Goal: Information Seeking & Learning: Learn about a topic

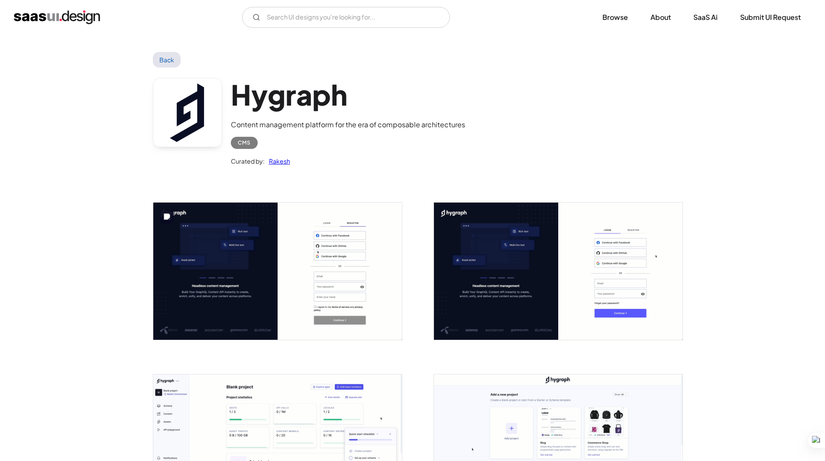
click at [252, 278] on img "open lightbox" at bounding box center [277, 271] width 249 height 137
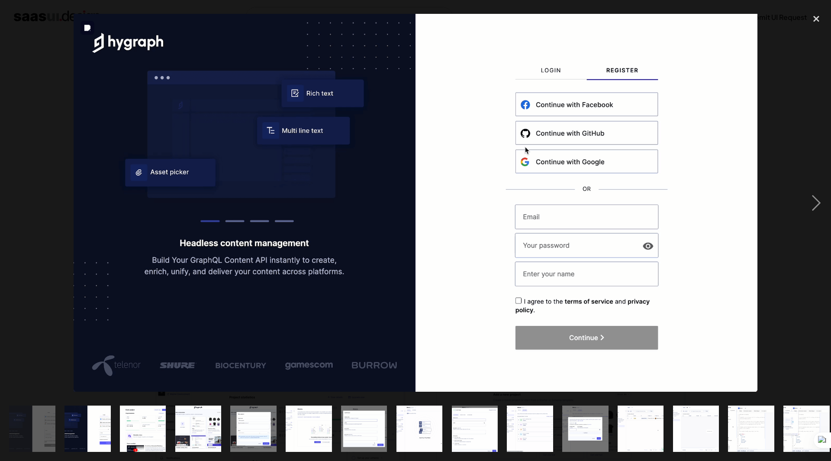
click at [307, 202] on img at bounding box center [416, 203] width 684 height 378
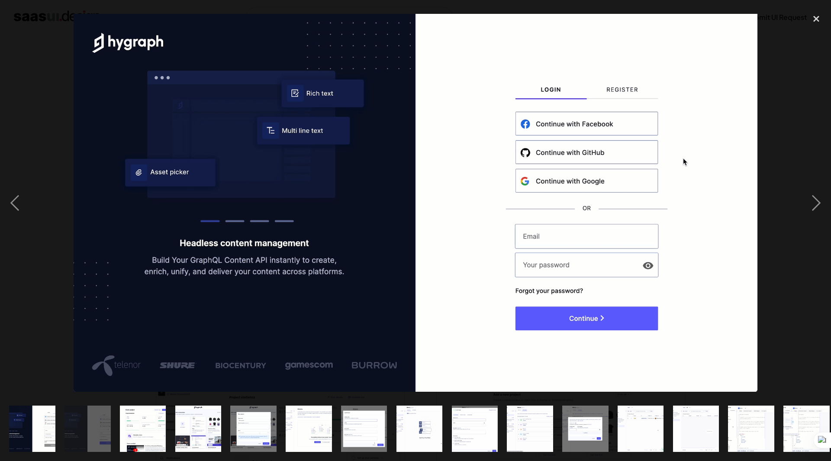
click at [307, 202] on img at bounding box center [416, 203] width 684 height 378
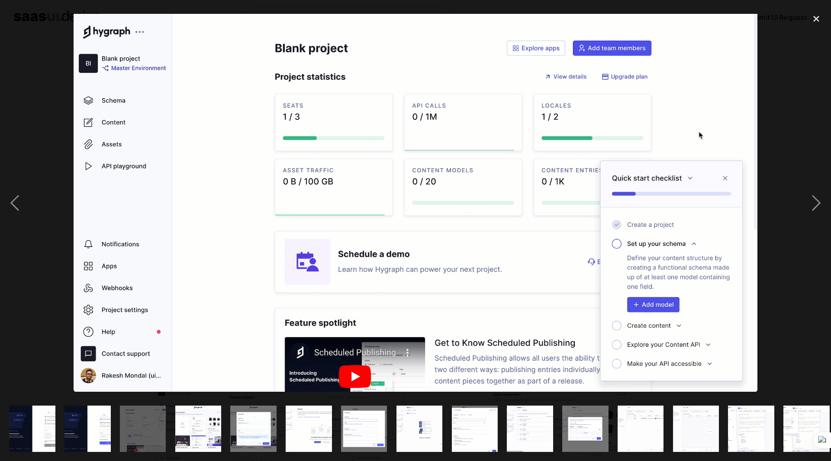
click at [307, 202] on img at bounding box center [416, 203] width 684 height 378
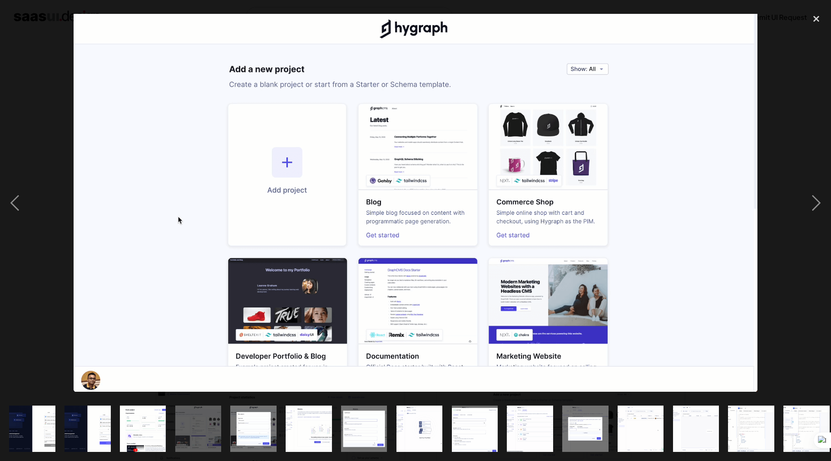
click at [25, 424] on img "show item 1 of 25" at bounding box center [32, 429] width 84 height 46
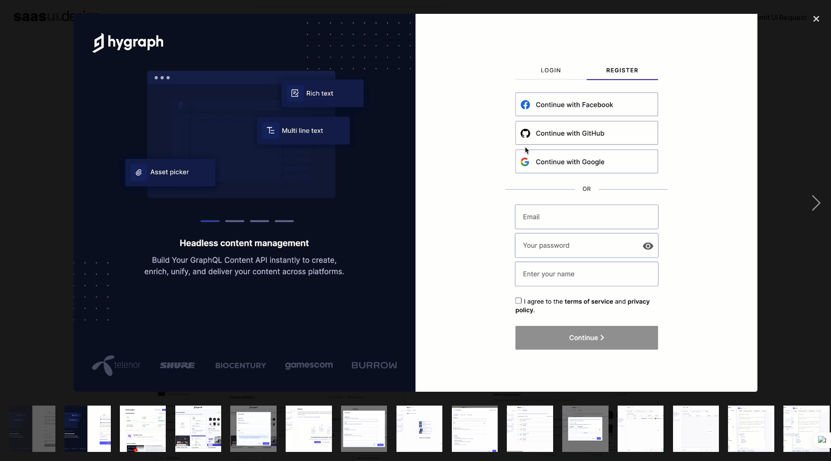
click at [84, 425] on img "show item 2 of 25" at bounding box center [88, 429] width 84 height 46
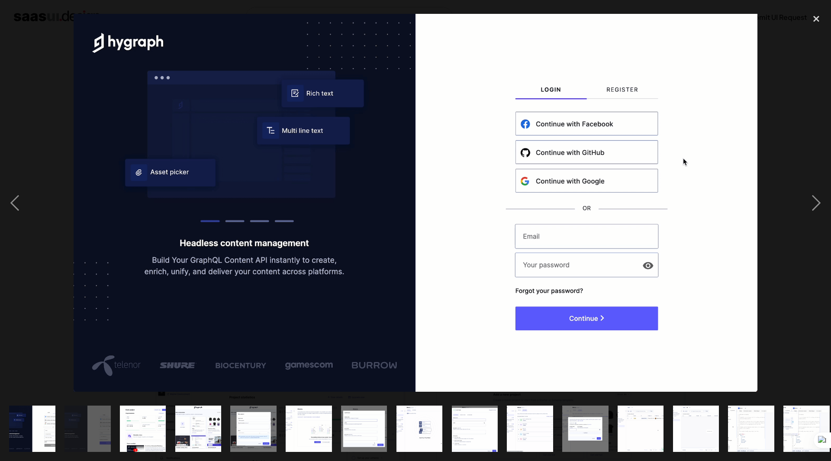
click at [35, 425] on img "show item 1 of 25" at bounding box center [32, 429] width 84 height 46
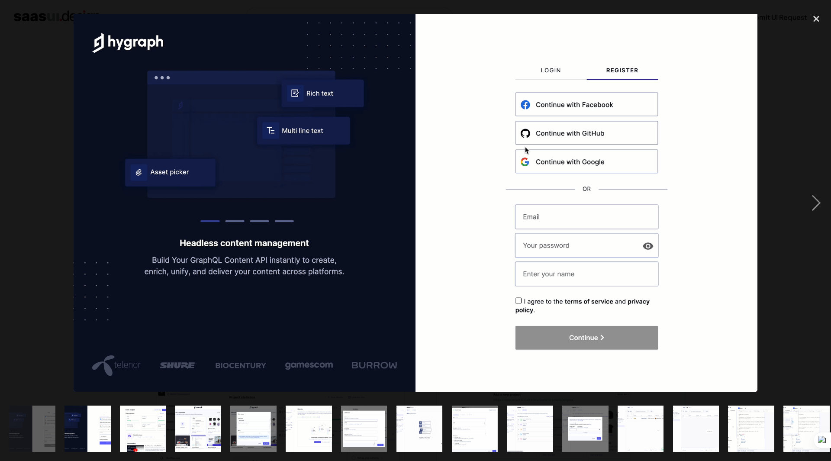
click at [87, 424] on img "show item 2 of 25" at bounding box center [88, 429] width 84 height 46
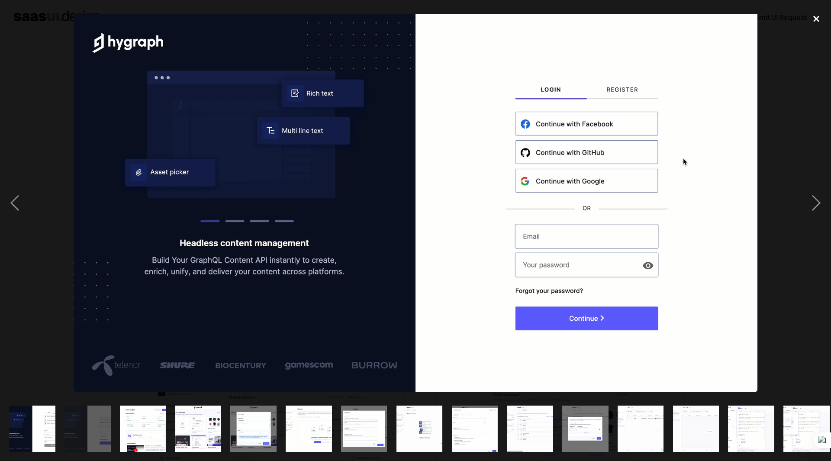
click at [817, 22] on div "close lightbox" at bounding box center [816, 18] width 29 height 19
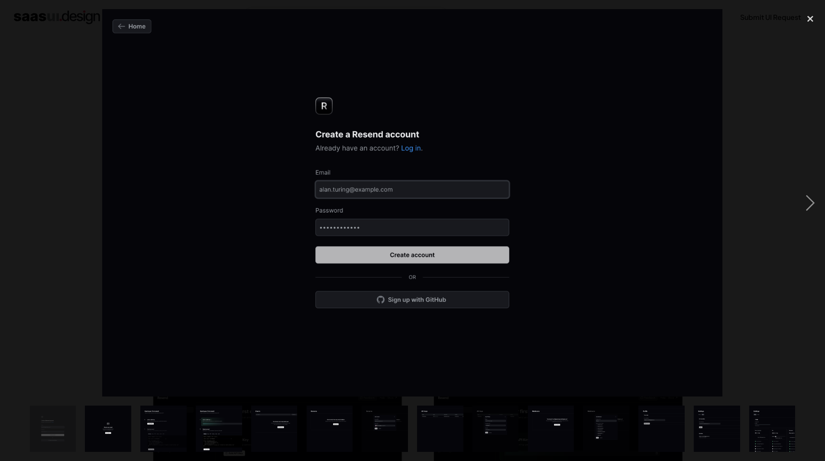
scroll to position [43, 0]
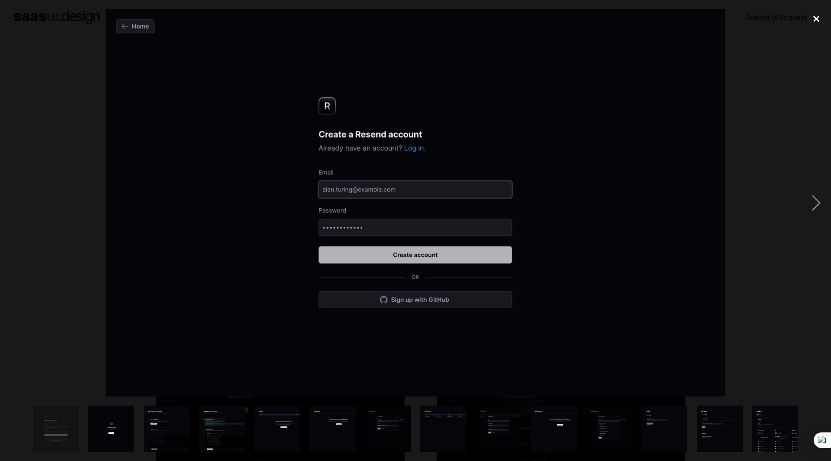
click at [813, 16] on div "close lightbox" at bounding box center [816, 18] width 29 height 19
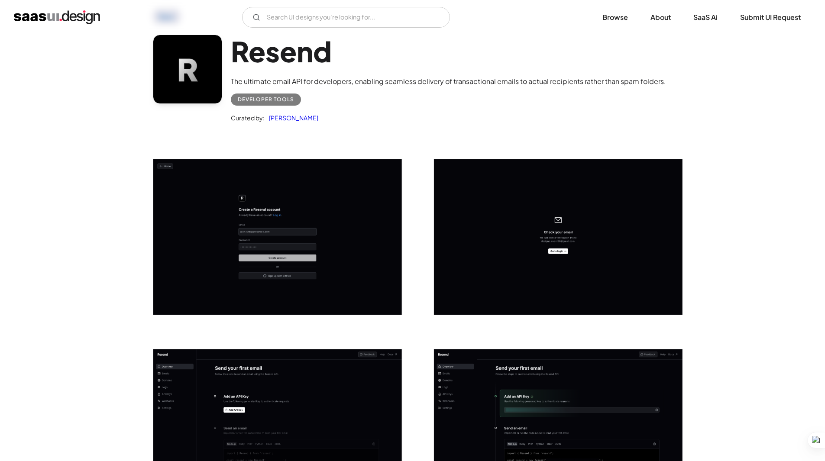
drag, startPoint x: 26, startPoint y: 208, endPoint x: 38, endPoint y: 209, distance: 12.1
click at [253, 217] on img "open lightbox" at bounding box center [277, 236] width 249 height 155
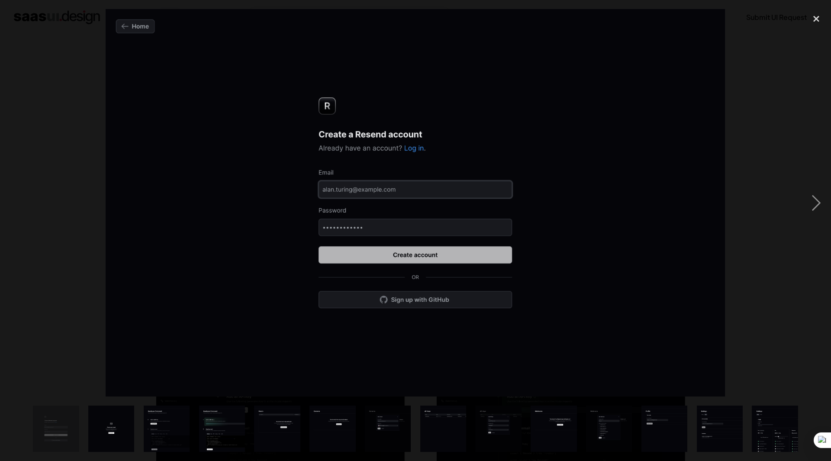
click at [46, 167] on div at bounding box center [415, 203] width 831 height 388
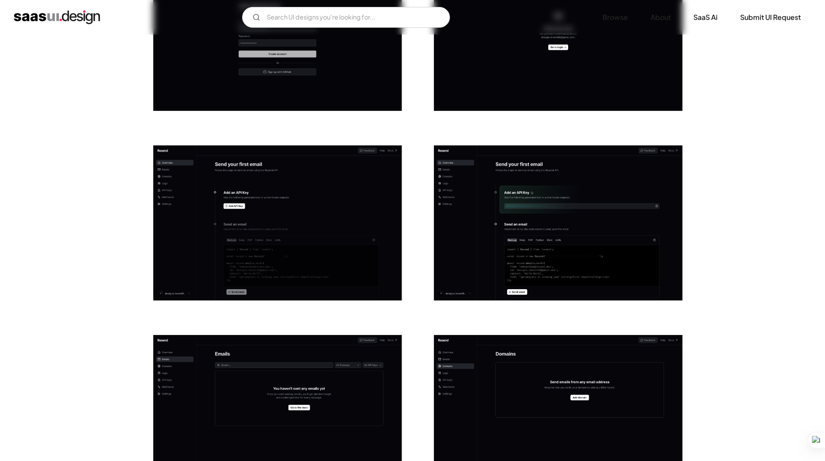
scroll to position [260, 0]
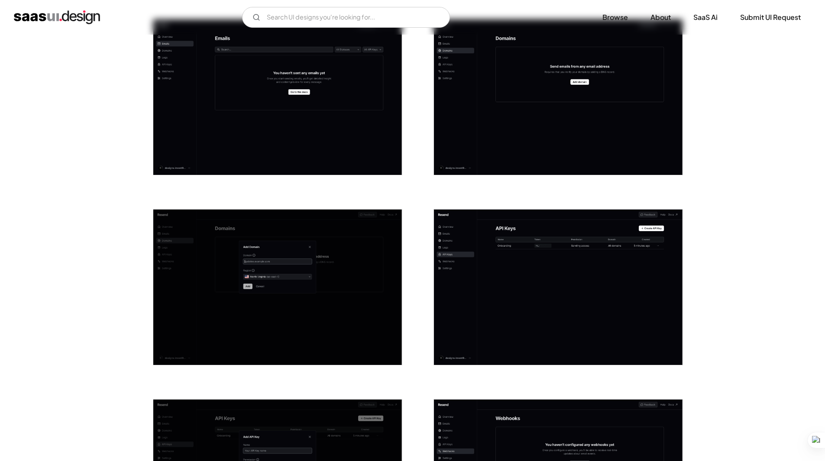
click at [46, 167] on div "Back Resend The ultimate email API for developers, enabling seamless delivery o…" at bounding box center [412, 218] width 825 height 1493
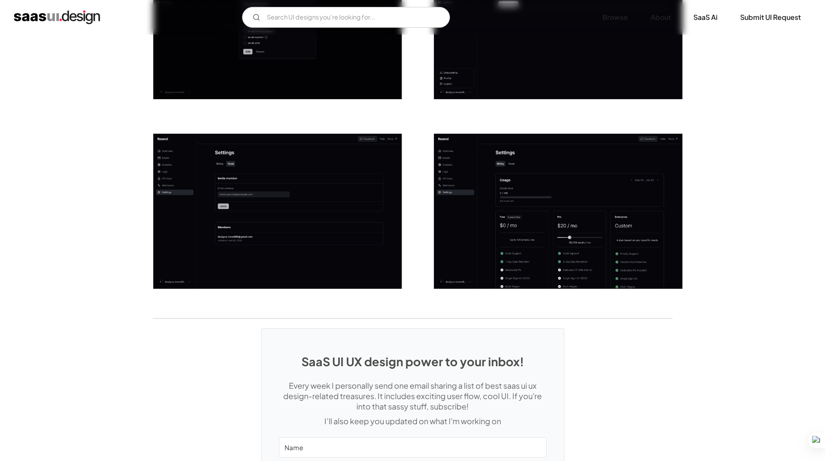
scroll to position [1213, 0]
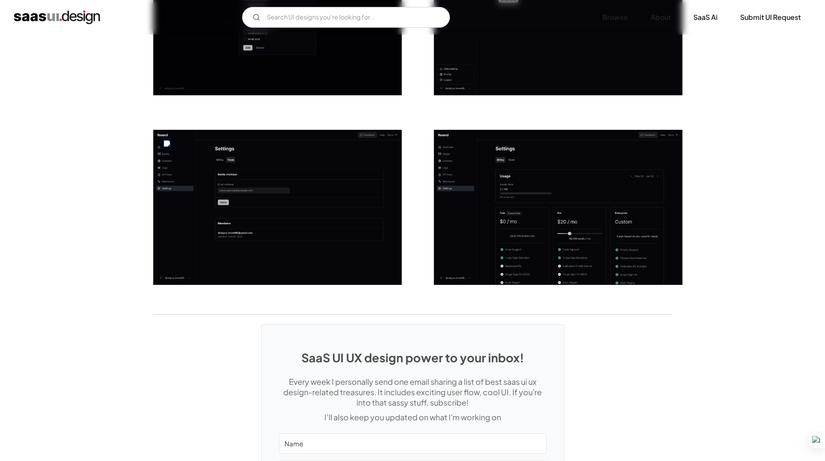
click at [182, 201] on img "open lightbox" at bounding box center [277, 207] width 249 height 155
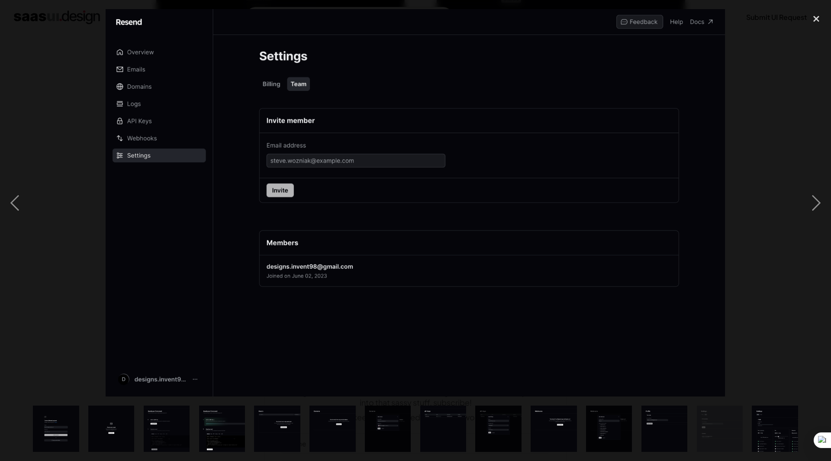
click at [68, 95] on div at bounding box center [415, 203] width 831 height 388
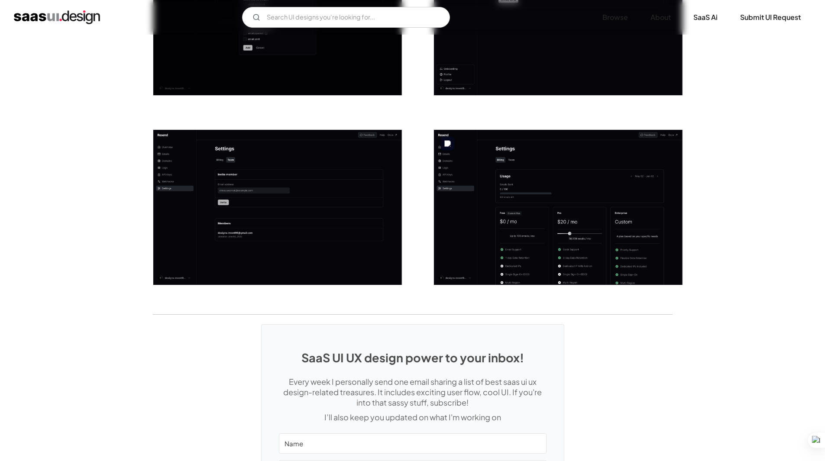
click at [501, 196] on img "open lightbox" at bounding box center [558, 207] width 249 height 155
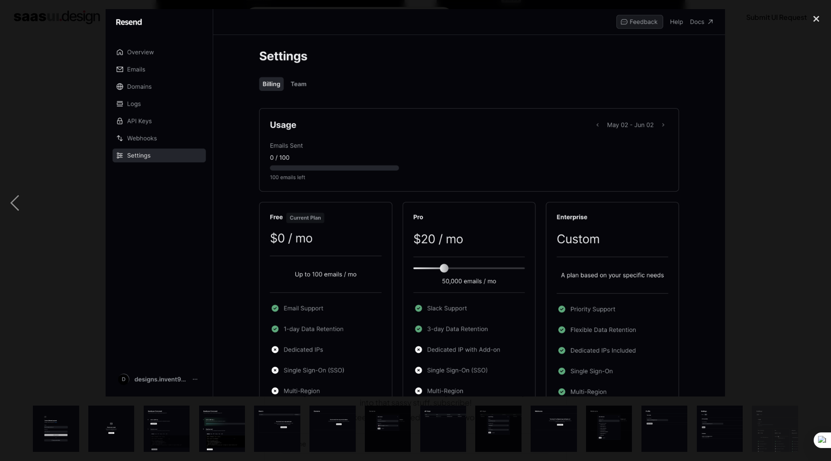
click at [65, 102] on div at bounding box center [415, 203] width 831 height 388
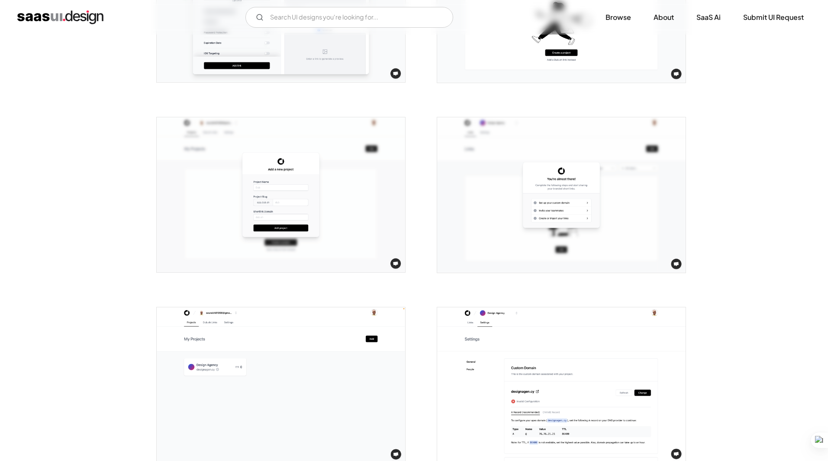
scroll to position [1256, 0]
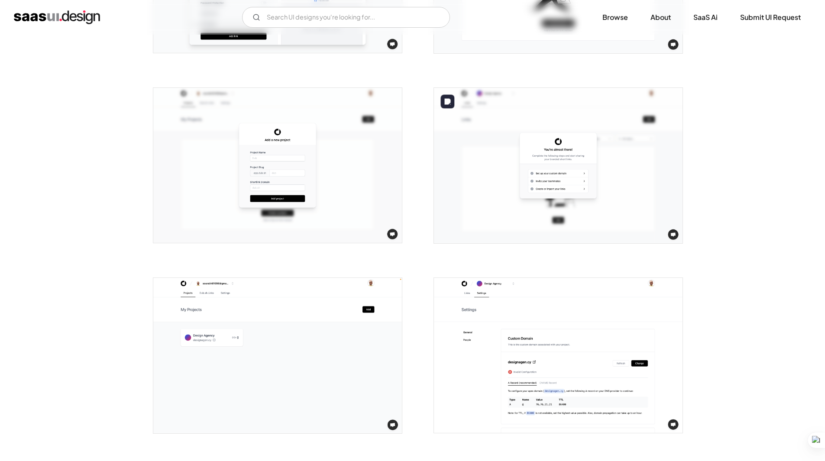
click at [505, 193] on img "open lightbox" at bounding box center [558, 165] width 249 height 155
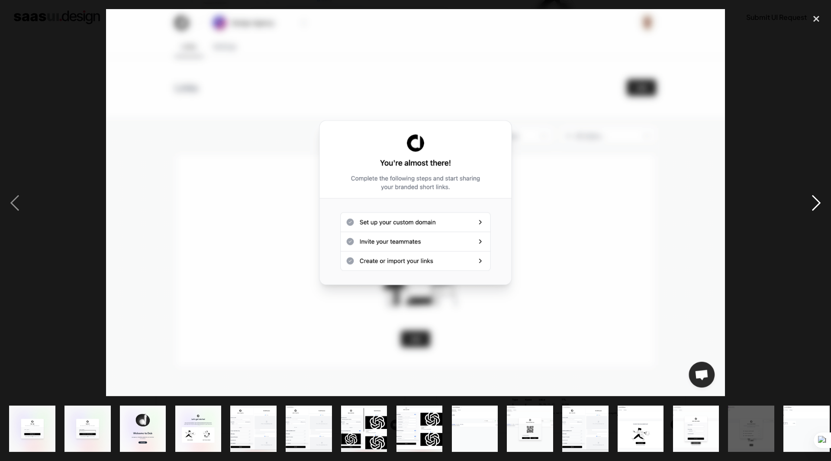
click at [813, 211] on div "next image" at bounding box center [816, 203] width 29 height 388
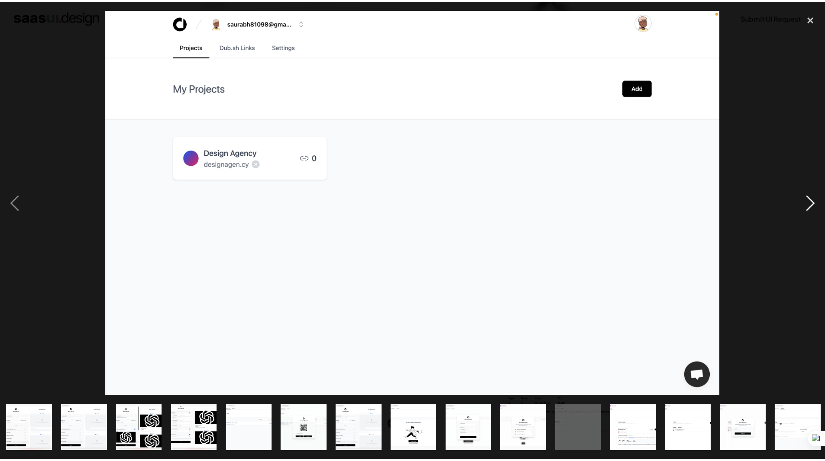
scroll to position [0, 229]
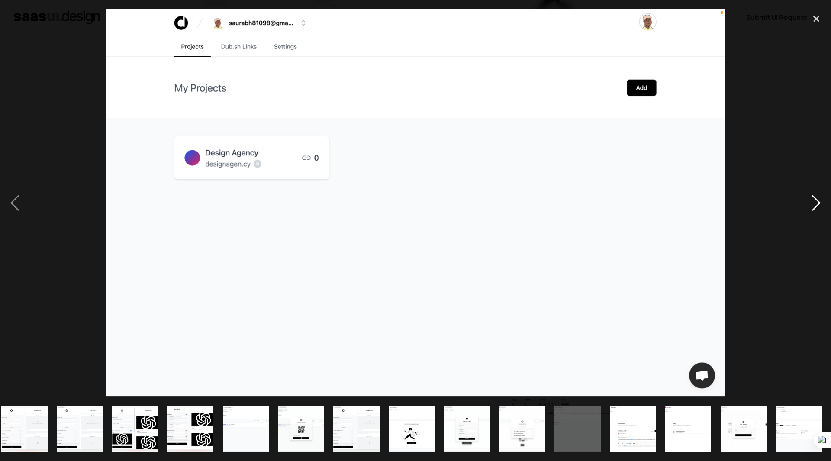
click at [813, 211] on div "next image" at bounding box center [816, 203] width 29 height 388
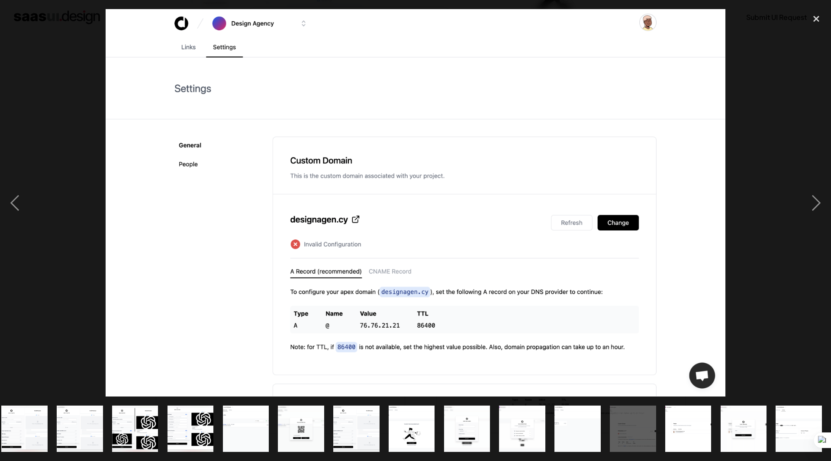
click at [796, 142] on div at bounding box center [415, 203] width 831 height 388
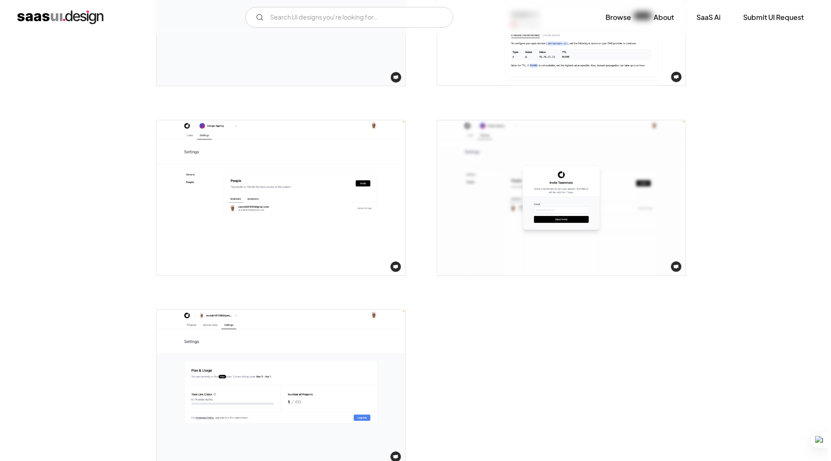
scroll to position [1689, 0]
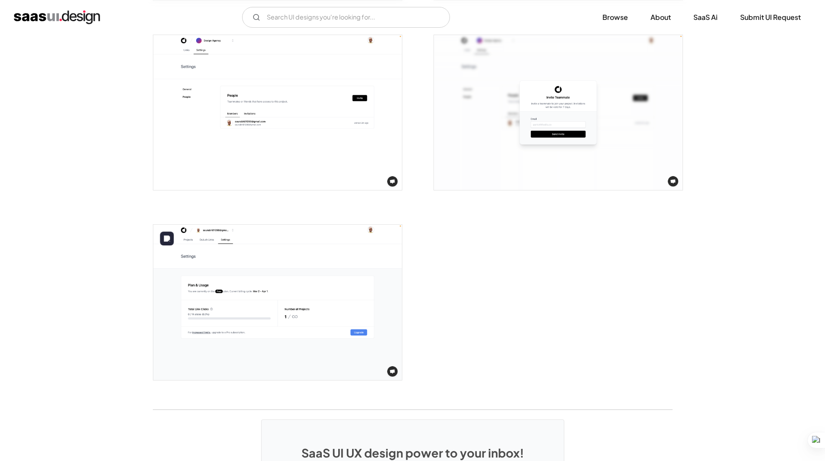
click at [336, 267] on img "open lightbox" at bounding box center [277, 302] width 249 height 155
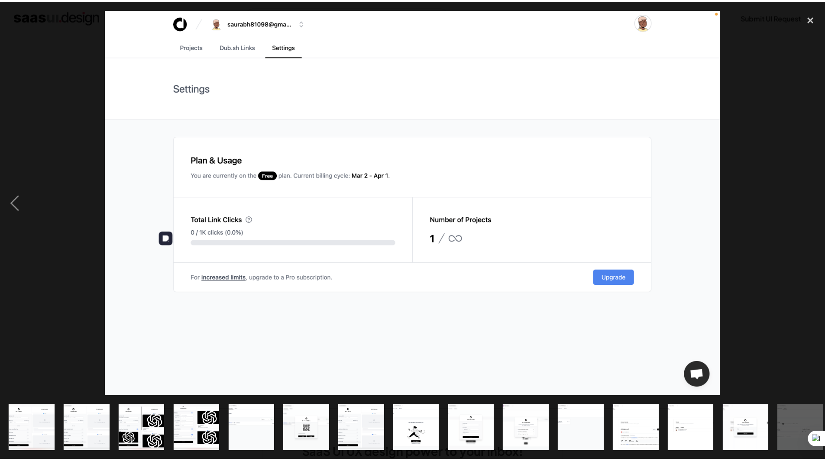
scroll to position [0, 229]
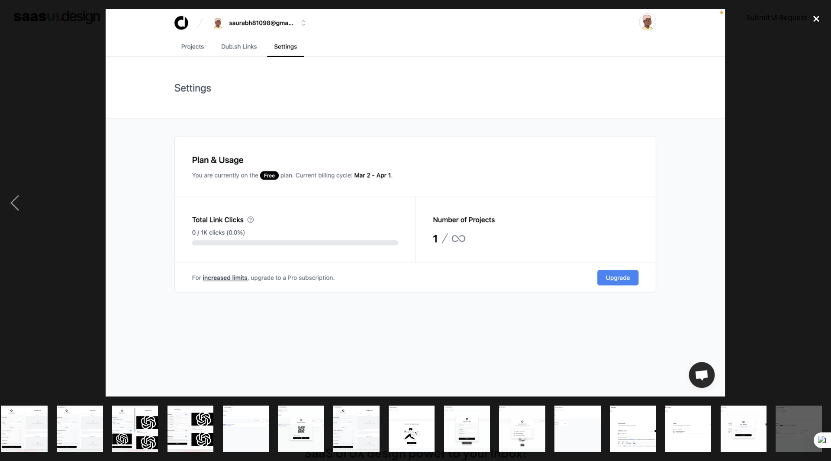
click at [820, 17] on div "close lightbox" at bounding box center [816, 18] width 29 height 19
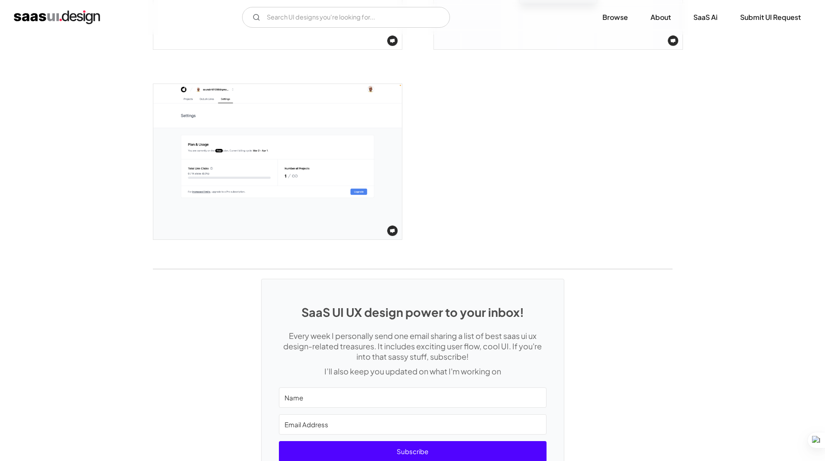
scroll to position [1705, 0]
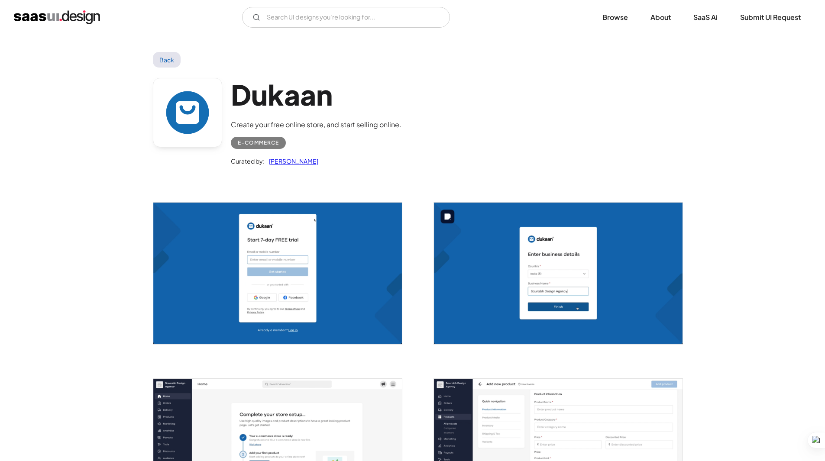
click at [530, 246] on img "open lightbox" at bounding box center [558, 274] width 249 height 142
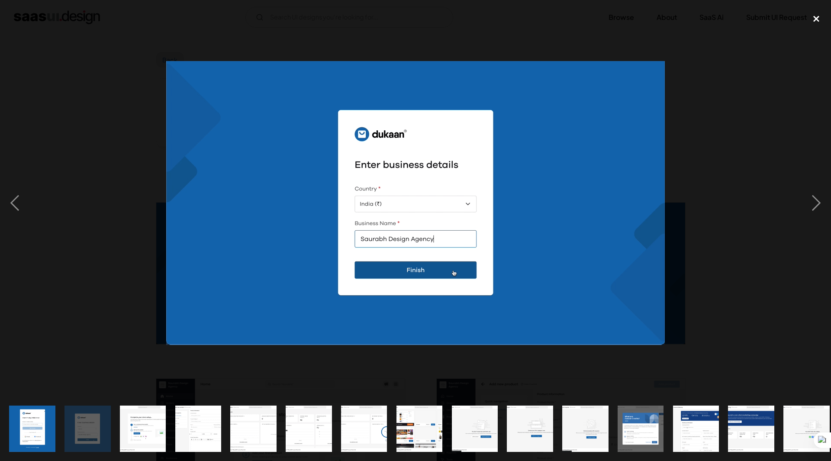
click at [818, 23] on div "close lightbox" at bounding box center [816, 18] width 29 height 19
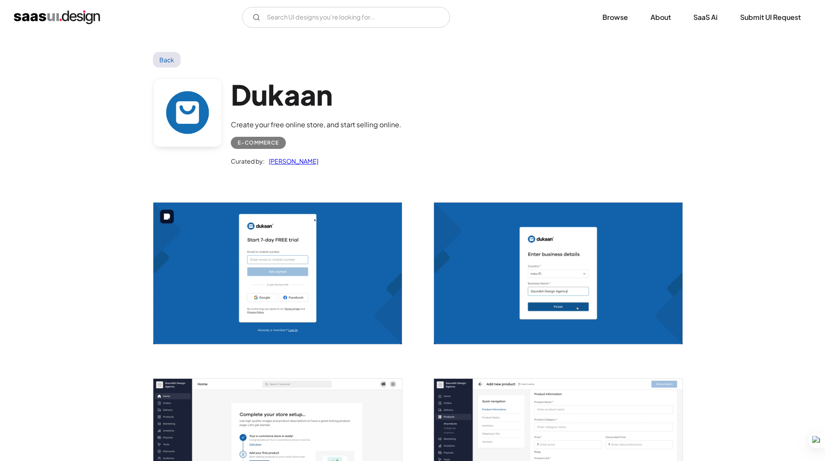
click at [356, 262] on img "open lightbox" at bounding box center [277, 274] width 249 height 142
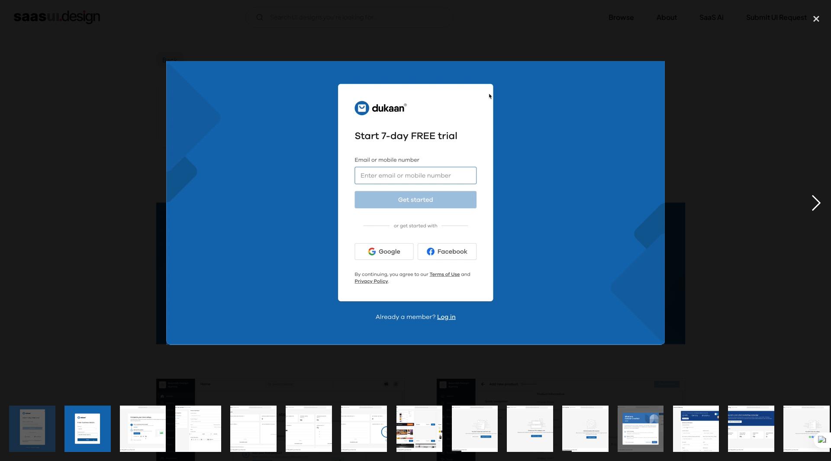
click at [820, 199] on div "next image" at bounding box center [816, 203] width 29 height 388
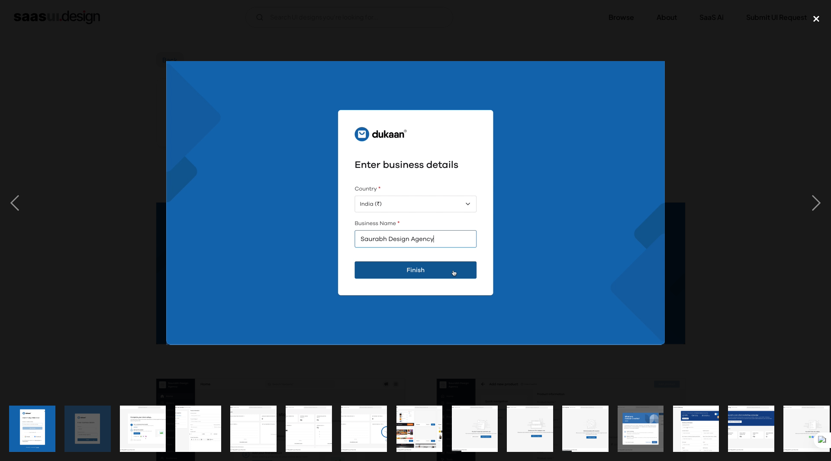
click at [817, 20] on div "close lightbox" at bounding box center [816, 18] width 29 height 19
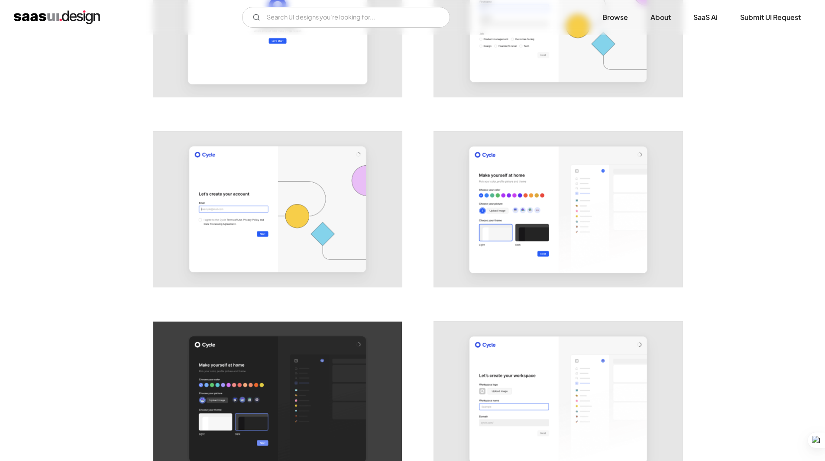
scroll to position [346, 0]
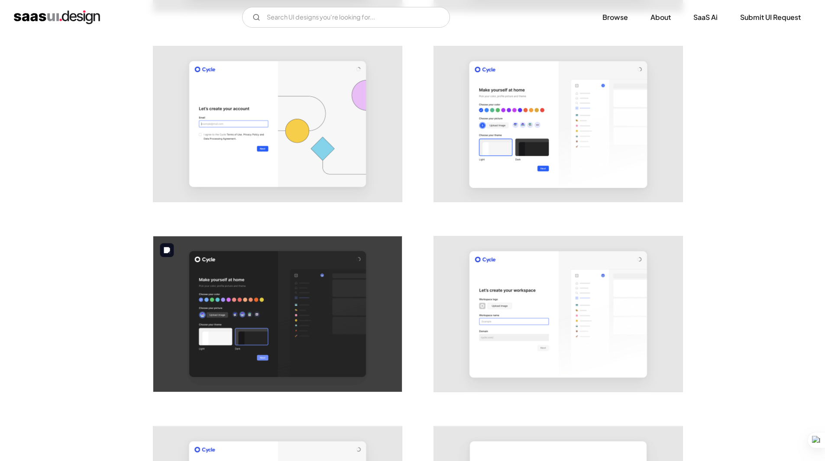
click at [240, 274] on img "open lightbox" at bounding box center [277, 313] width 249 height 155
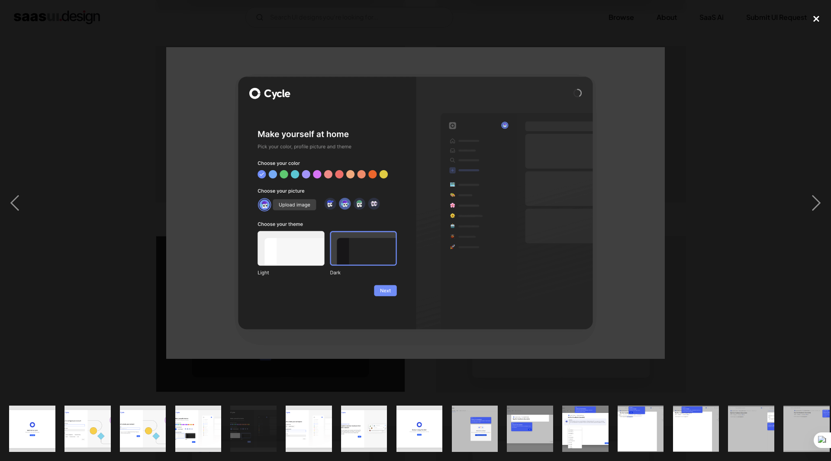
click at [813, 17] on div "close lightbox" at bounding box center [816, 18] width 29 height 19
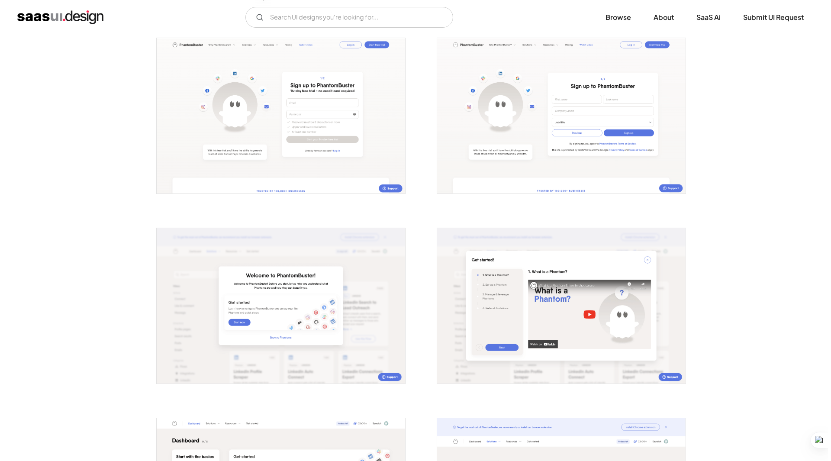
scroll to position [87, 0]
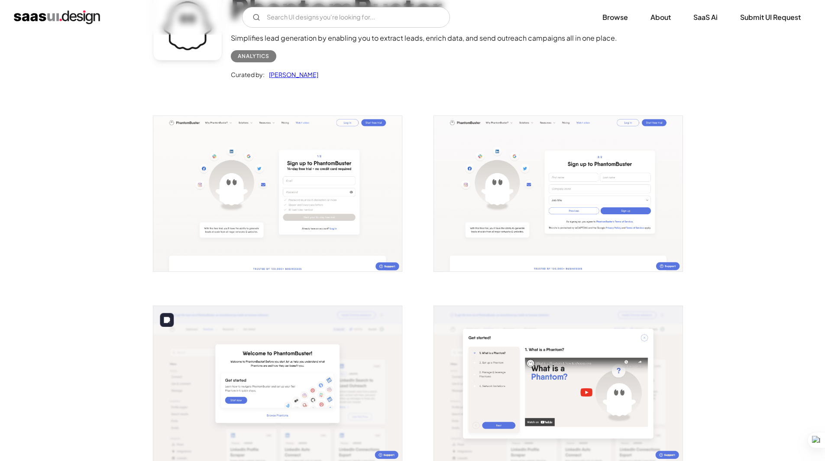
click at [301, 356] on img "open lightbox" at bounding box center [277, 383] width 249 height 155
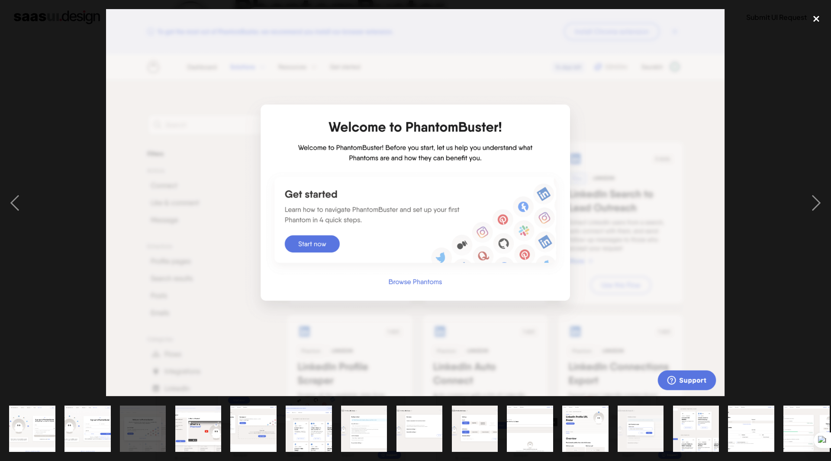
click at [813, 20] on div "close lightbox" at bounding box center [816, 18] width 29 height 19
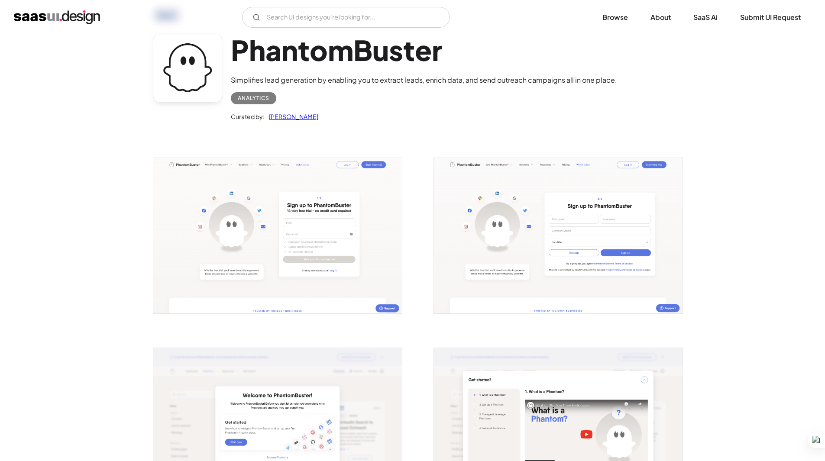
scroll to position [0, 0]
